Goal: Task Accomplishment & Management: Complete application form

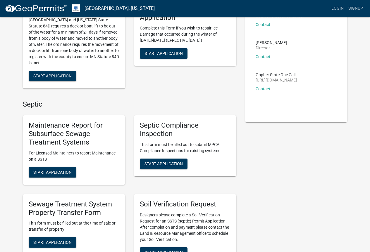
scroll to position [146, 0]
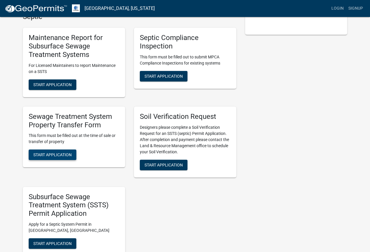
click at [42, 157] on button "Start Application" at bounding box center [53, 155] width 48 height 11
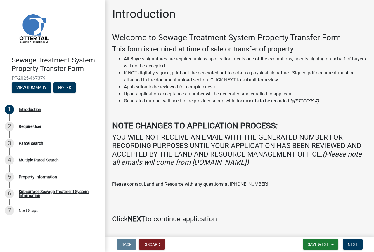
scroll to position [16, 0]
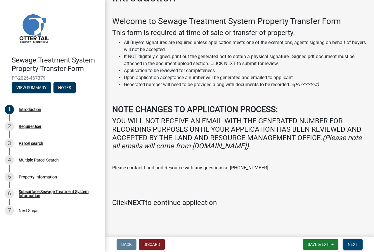
click at [353, 244] on span "Next" at bounding box center [353, 244] width 10 height 5
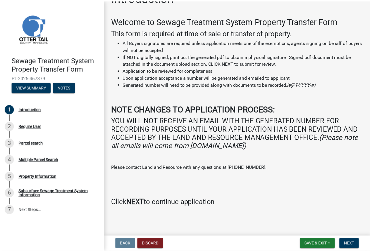
scroll to position [0, 0]
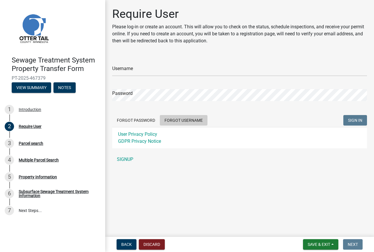
click at [174, 119] on button "Forgot Username" at bounding box center [184, 120] width 48 height 11
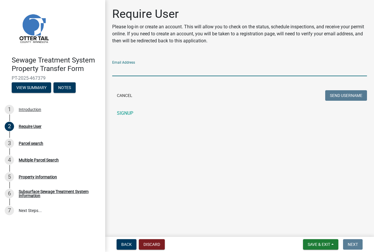
click at [130, 70] on input "Email Address" at bounding box center [239, 70] width 255 height 12
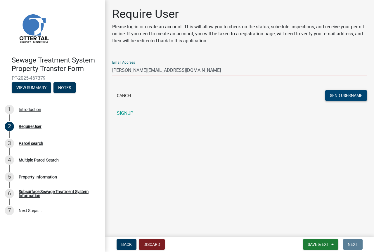
type input "[PERSON_NAME][EMAIL_ADDRESS][DOMAIN_NAME]"
click at [340, 91] on button "Send Username" at bounding box center [346, 95] width 42 height 11
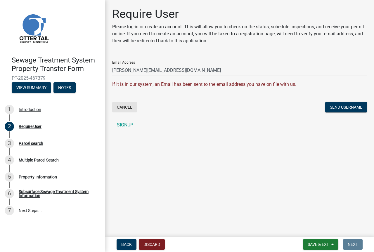
click at [124, 110] on button "Cancel" at bounding box center [124, 107] width 25 height 11
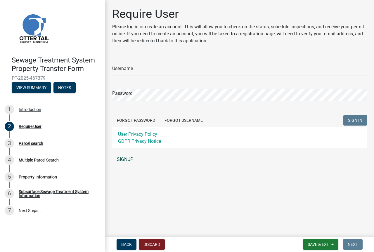
click at [122, 155] on link "SIGNUP" at bounding box center [239, 160] width 255 height 12
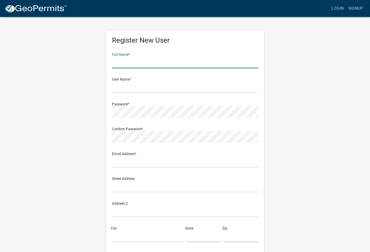
drag, startPoint x: 119, startPoint y: 66, endPoint x: 101, endPoint y: 65, distance: 17.8
click at [119, 66] on input "text" at bounding box center [185, 62] width 146 height 12
type input "[PERSON_NAME]"
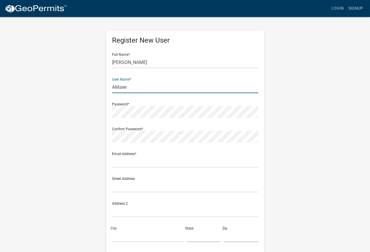
type input "AMaier"
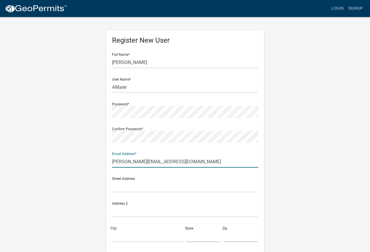
type input "[PERSON_NAME][EMAIL_ADDRESS][DOMAIN_NAME]"
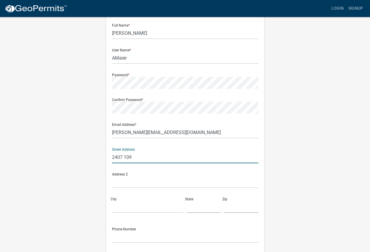
scroll to position [58, 0]
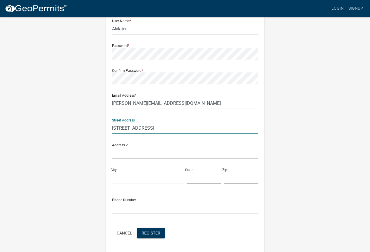
type input "[STREET_ADDRESS]"
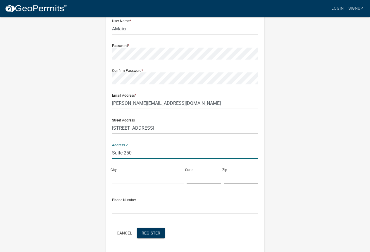
type input "Suite 250"
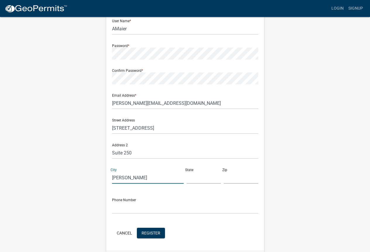
type input "[PERSON_NAME]"
type input "MN"
type input "55449"
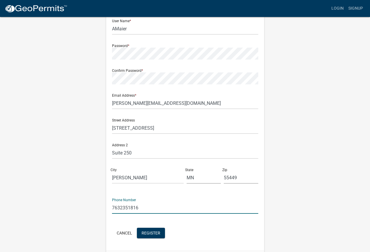
scroll to position [77, 0]
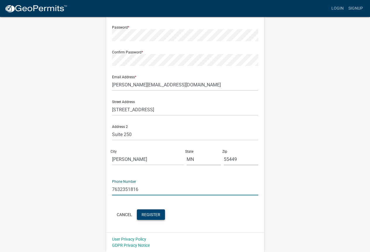
type input "7632351816"
click at [153, 217] on button "Register" at bounding box center [151, 214] width 28 height 11
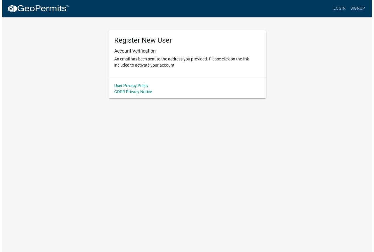
scroll to position [0, 0]
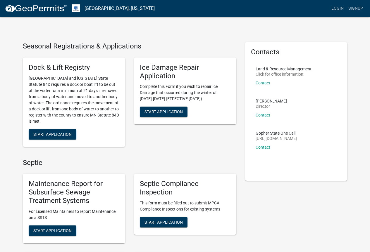
scroll to position [29, 0]
